Goal: Information Seeking & Learning: Understand process/instructions

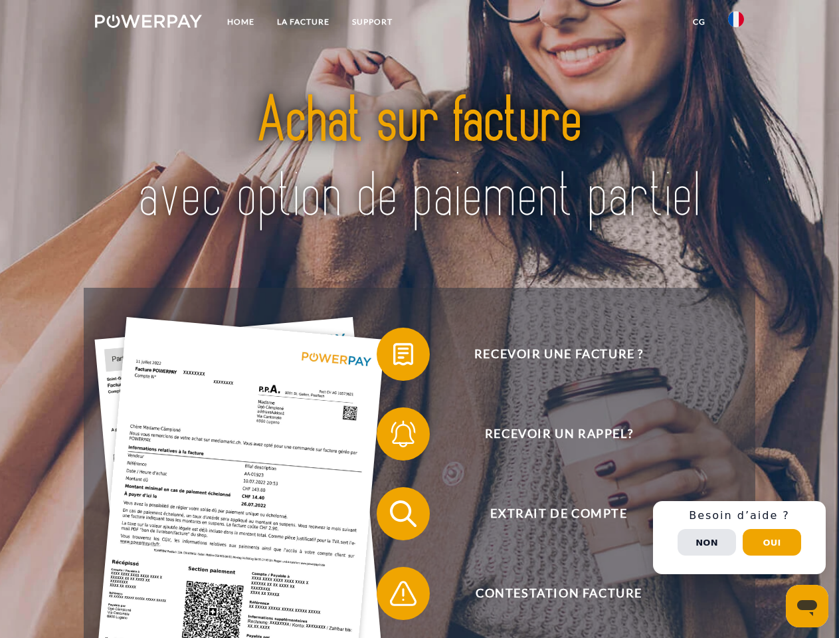
click at [148, 23] on img at bounding box center [148, 21] width 107 height 13
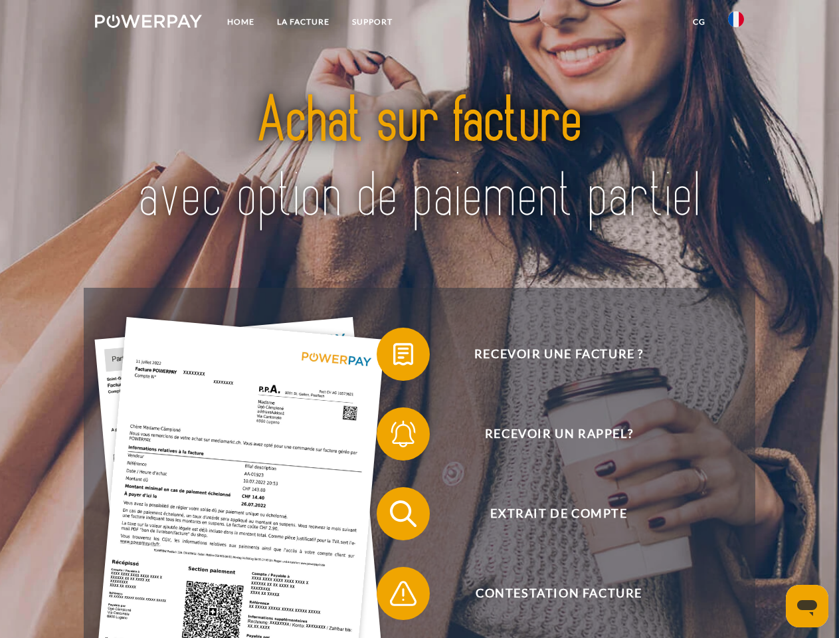
click at [736, 23] on img at bounding box center [736, 19] width 16 height 16
click at [699, 22] on link "CG" at bounding box center [699, 22] width 35 height 24
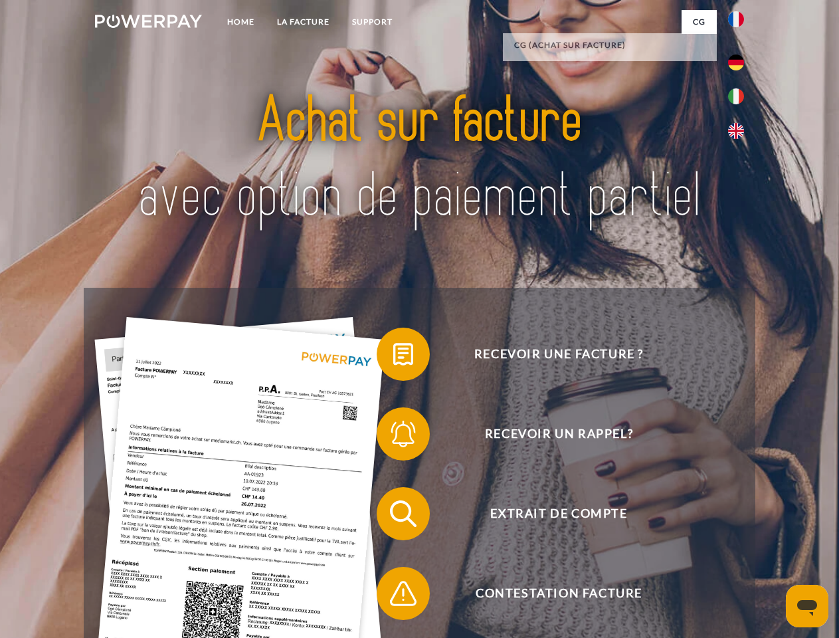
click at [393, 357] on span at bounding box center [383, 354] width 66 height 66
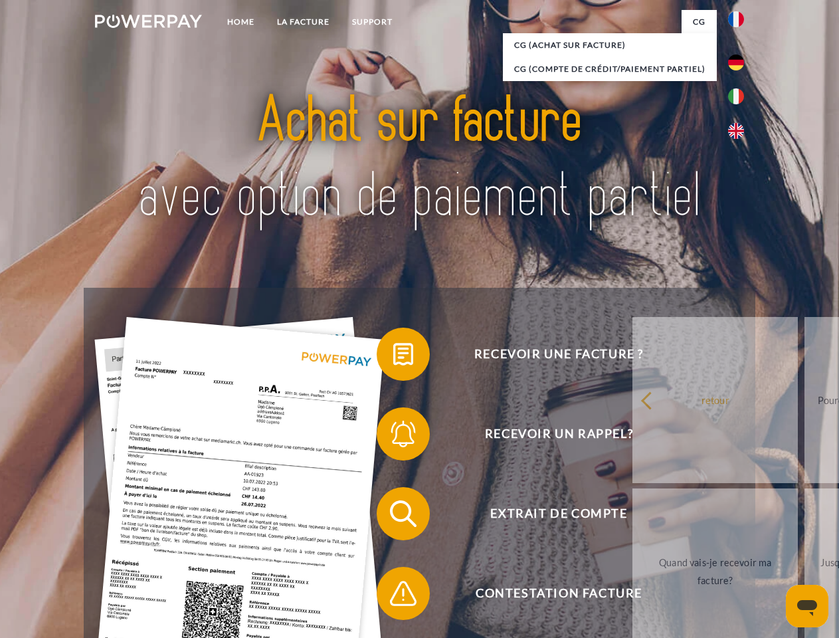
click at [393, 437] on span at bounding box center [383, 434] width 66 height 66
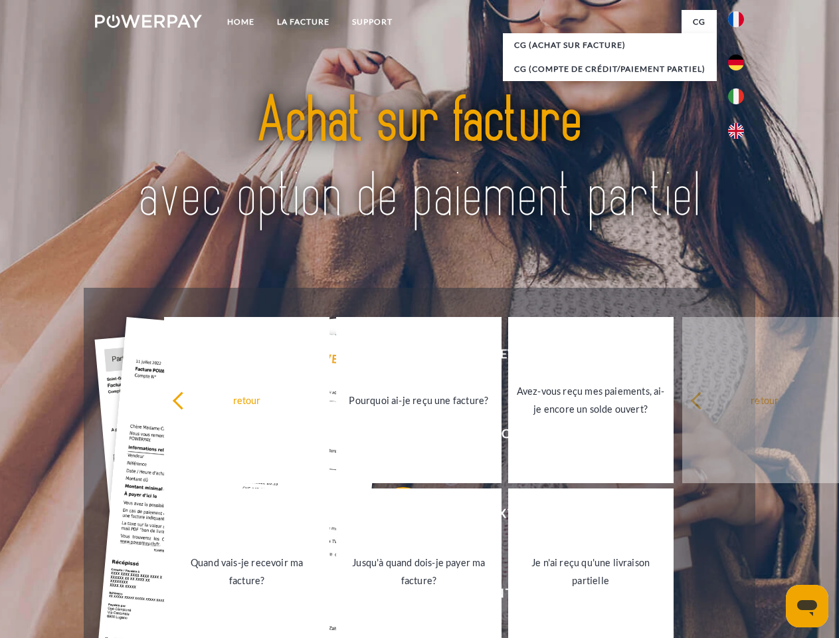
click at [393, 516] on link "Jusqu'à quand dois-je payer ma facture?" at bounding box center [418, 571] width 165 height 166
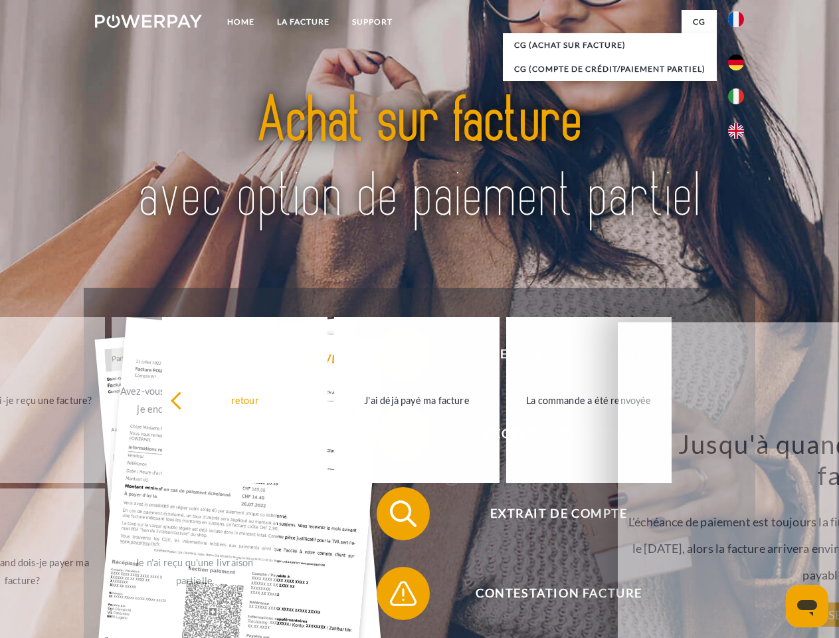
click at [393, 596] on span at bounding box center [383, 593] width 66 height 66
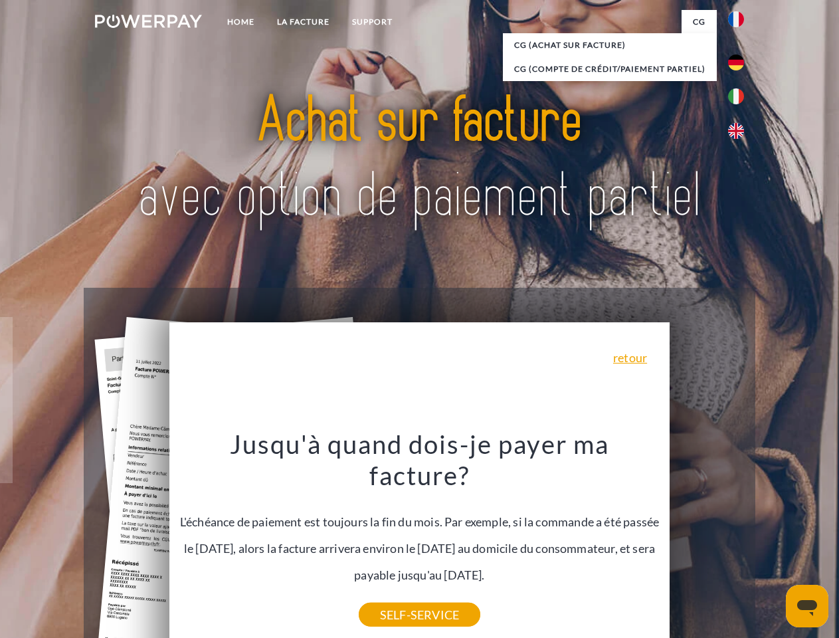
click at [740, 538] on div "Recevoir une facture ? Recevoir un rappel? Extrait de compte retour" at bounding box center [419, 554] width 671 height 532
click at [707, 540] on span "Extrait de compte" at bounding box center [559, 513] width 326 height 53
click at [772, 542] on header "Home LA FACTURE Support" at bounding box center [419, 459] width 839 height 918
